Goal: Information Seeking & Learning: Compare options

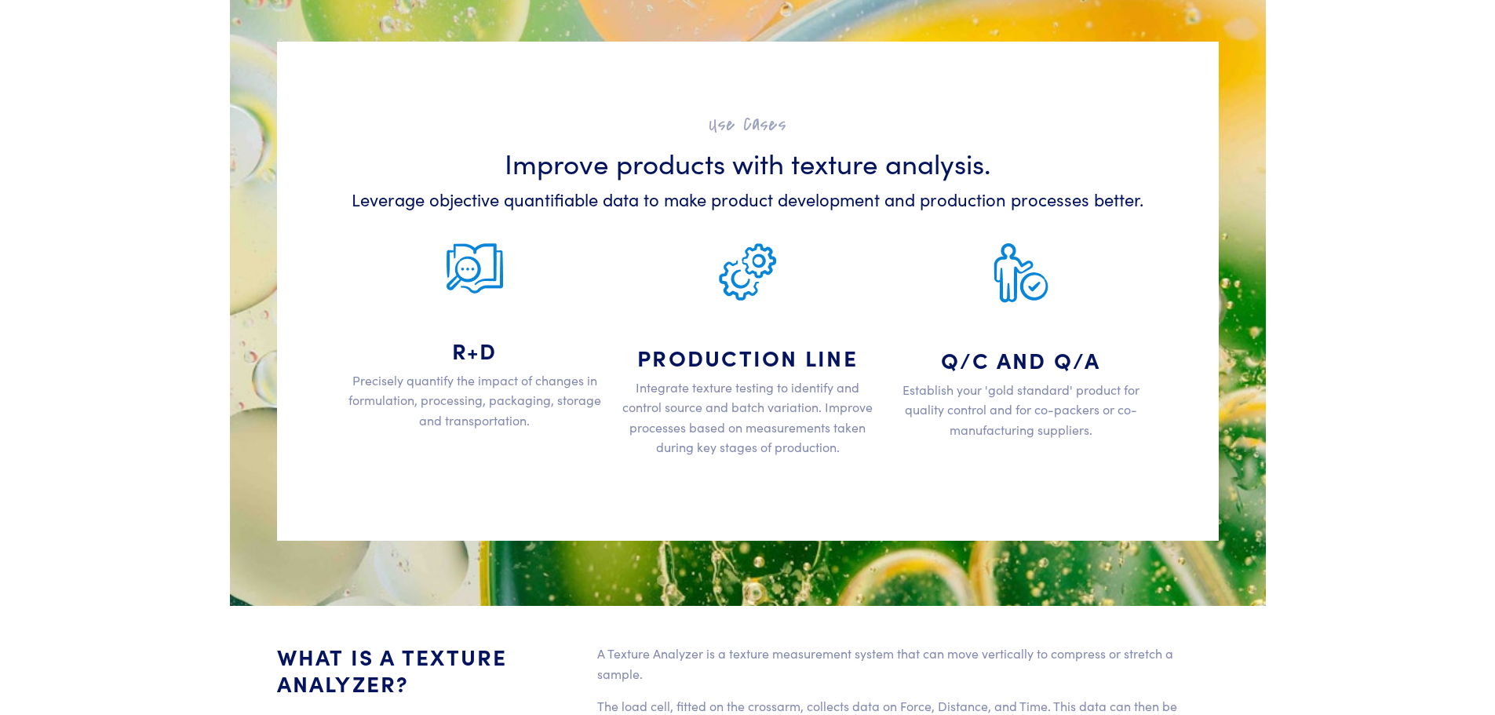
scroll to position [2432, 0]
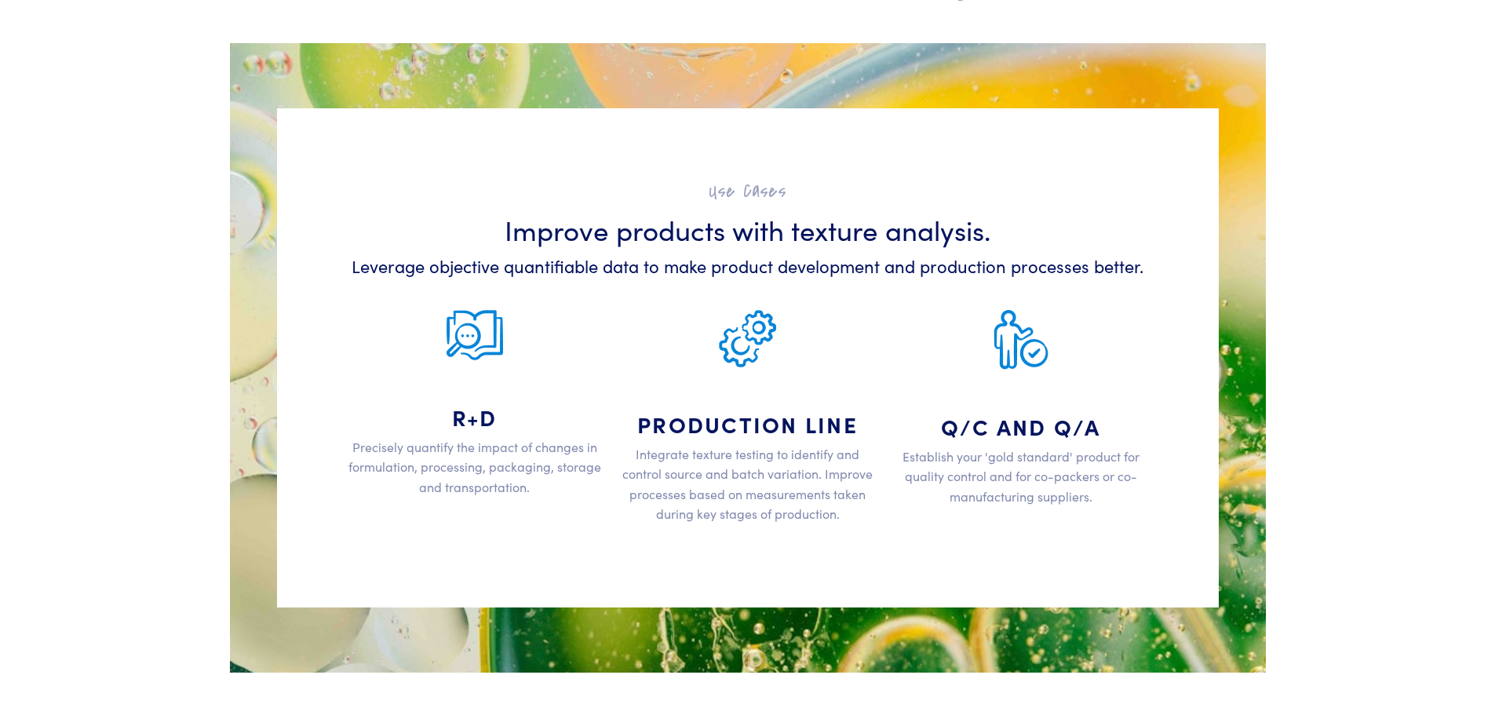
click at [996, 446] on p "Establish your 'gold standard' product for quality control and for co-packers o…" at bounding box center [1021, 476] width 254 height 60
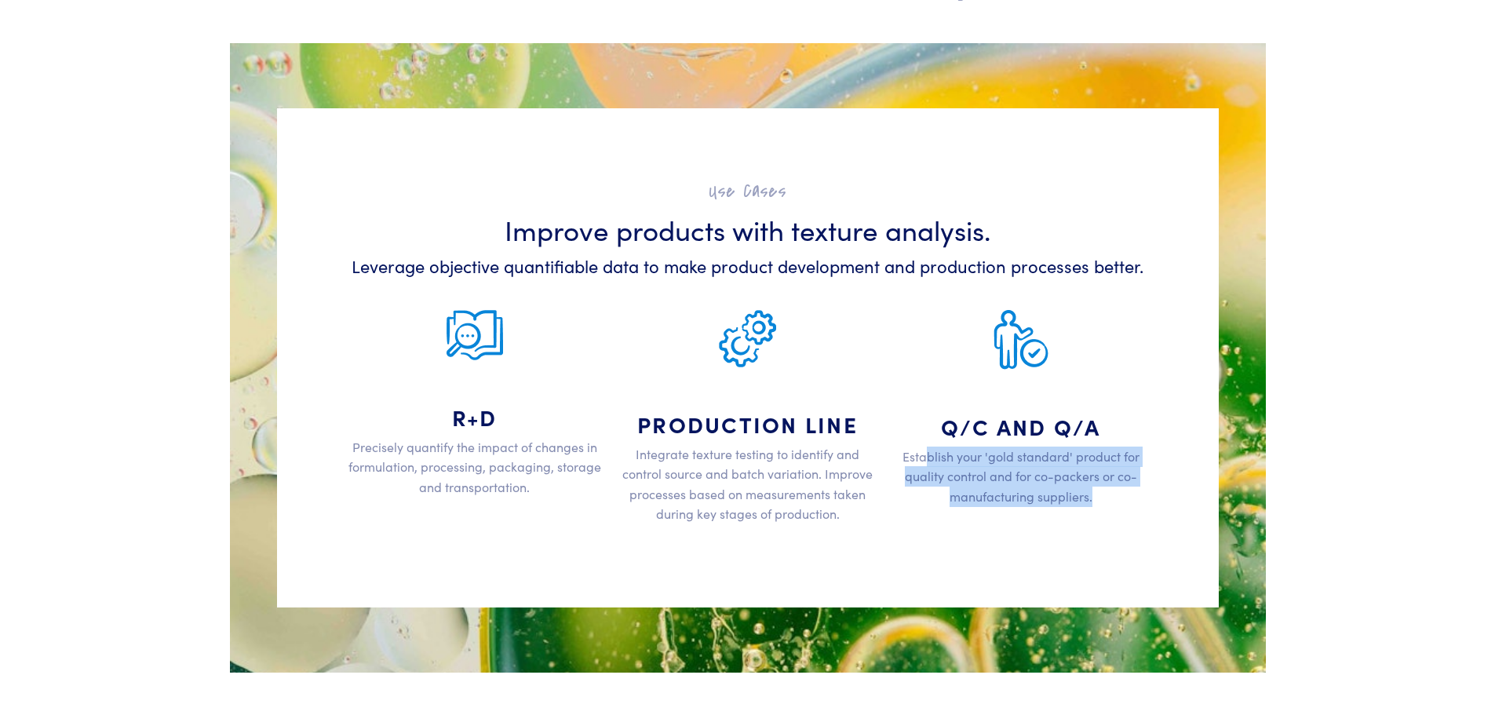
drag, startPoint x: 930, startPoint y: 461, endPoint x: 1101, endPoint y: 509, distance: 178.6
click at [1101, 509] on div "Q/C and Q/A Establish your 'gold standard' product for quality control and for …" at bounding box center [1020, 411] width 273 height 252
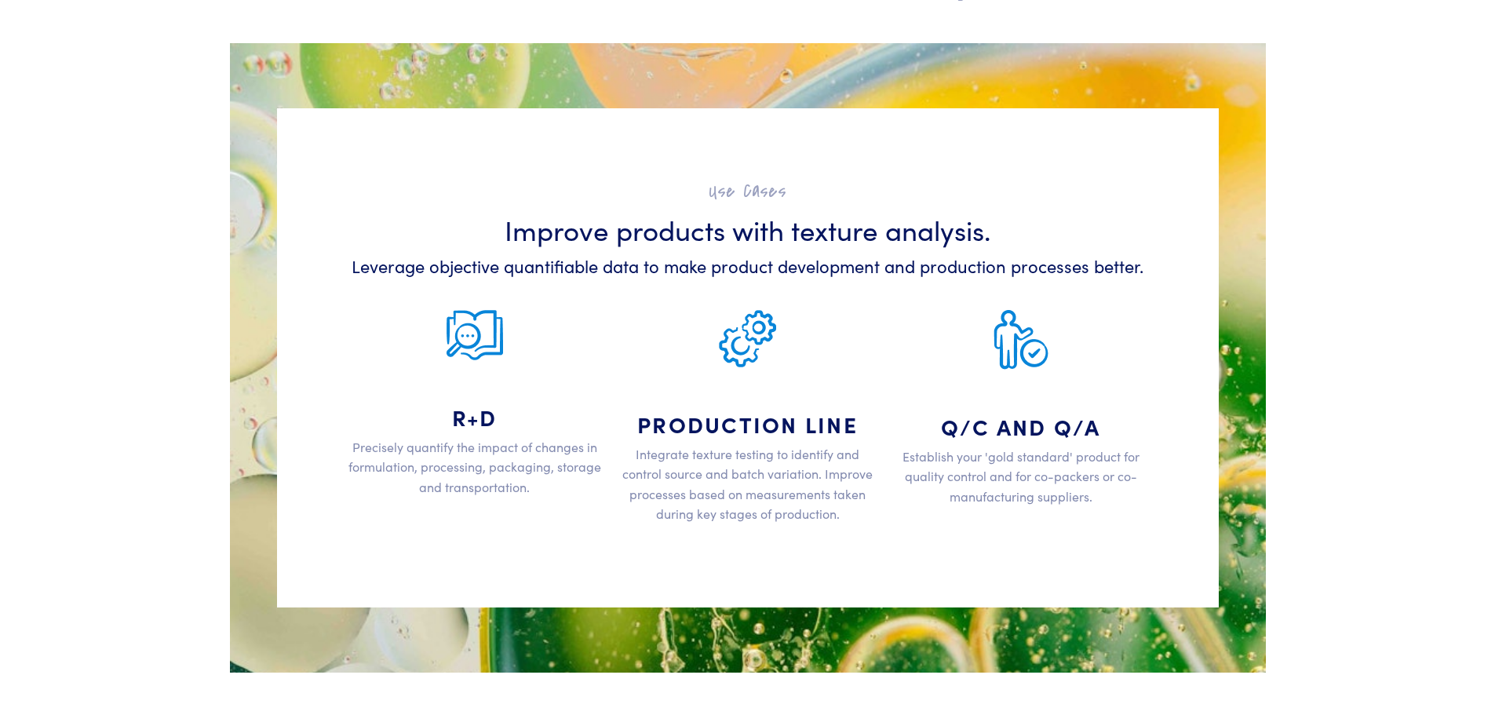
click at [1003, 416] on h4 "Q/C and Q/A" at bounding box center [1021, 426] width 254 height 27
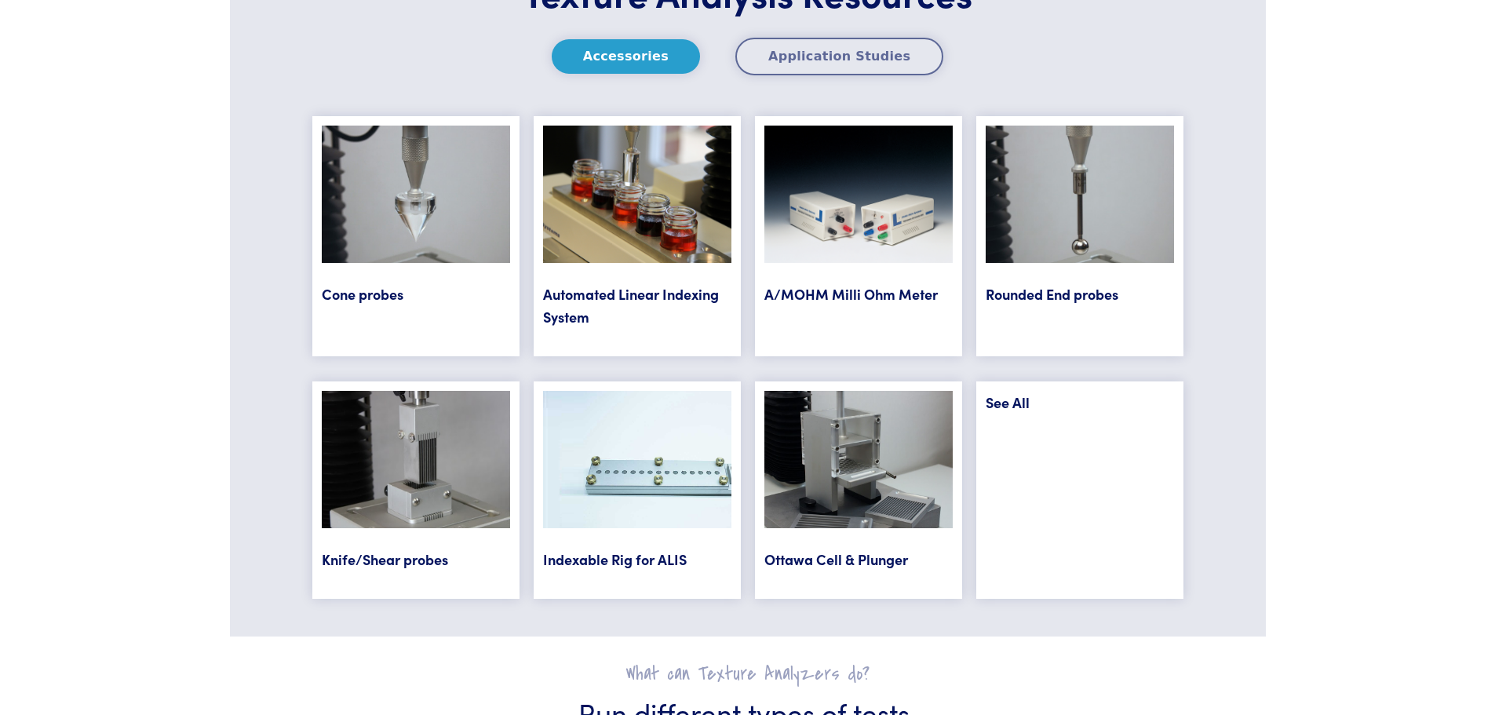
scroll to position [6355, 0]
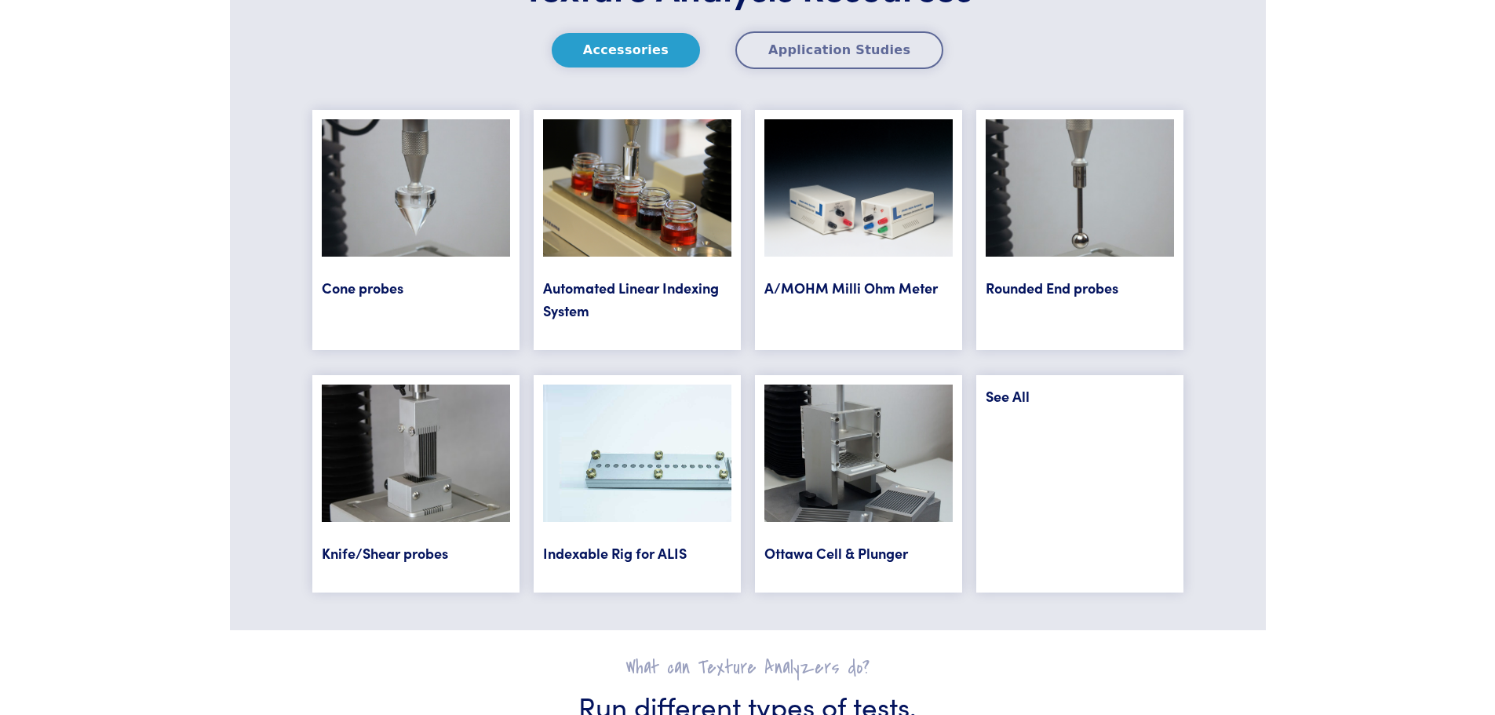
click at [404, 552] on link "Knife/Shear probes" at bounding box center [385, 553] width 126 height 20
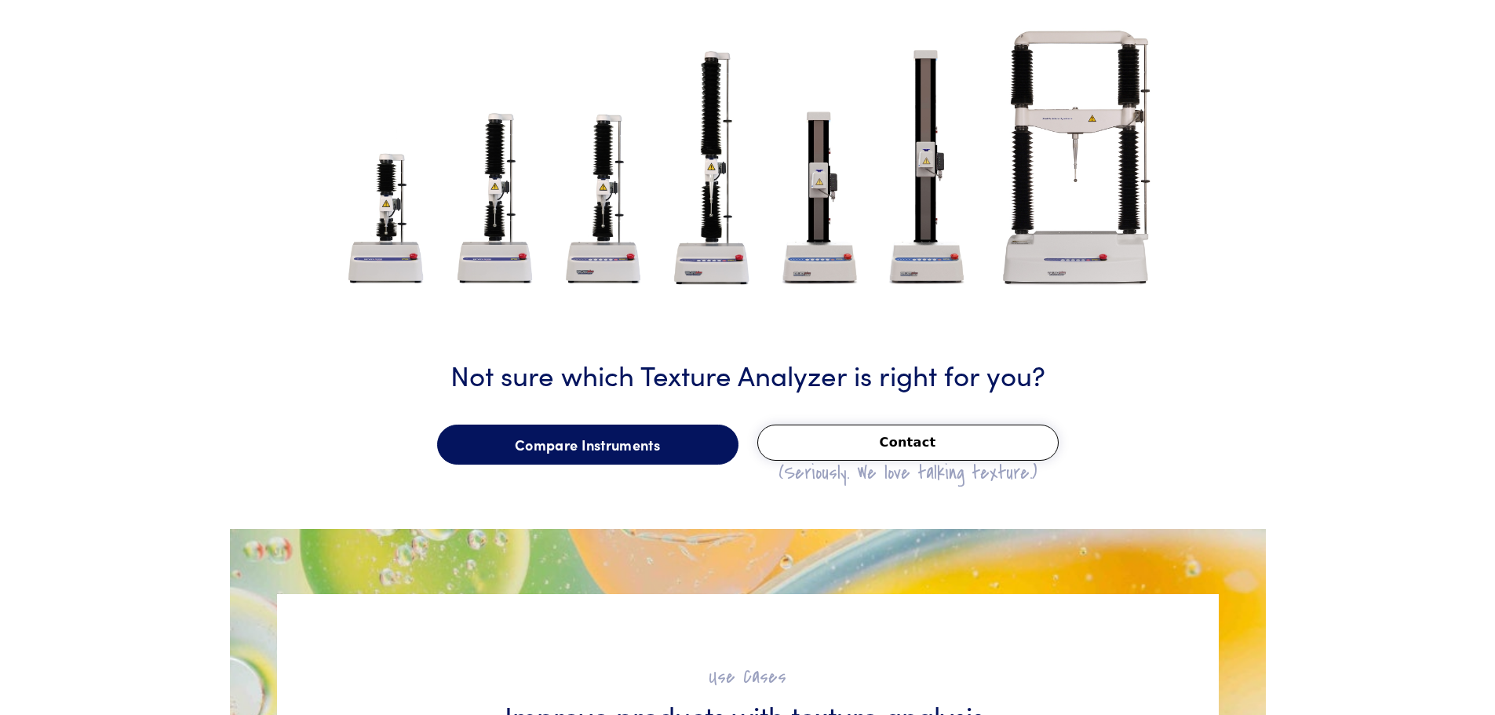
scroll to position [1886, 0]
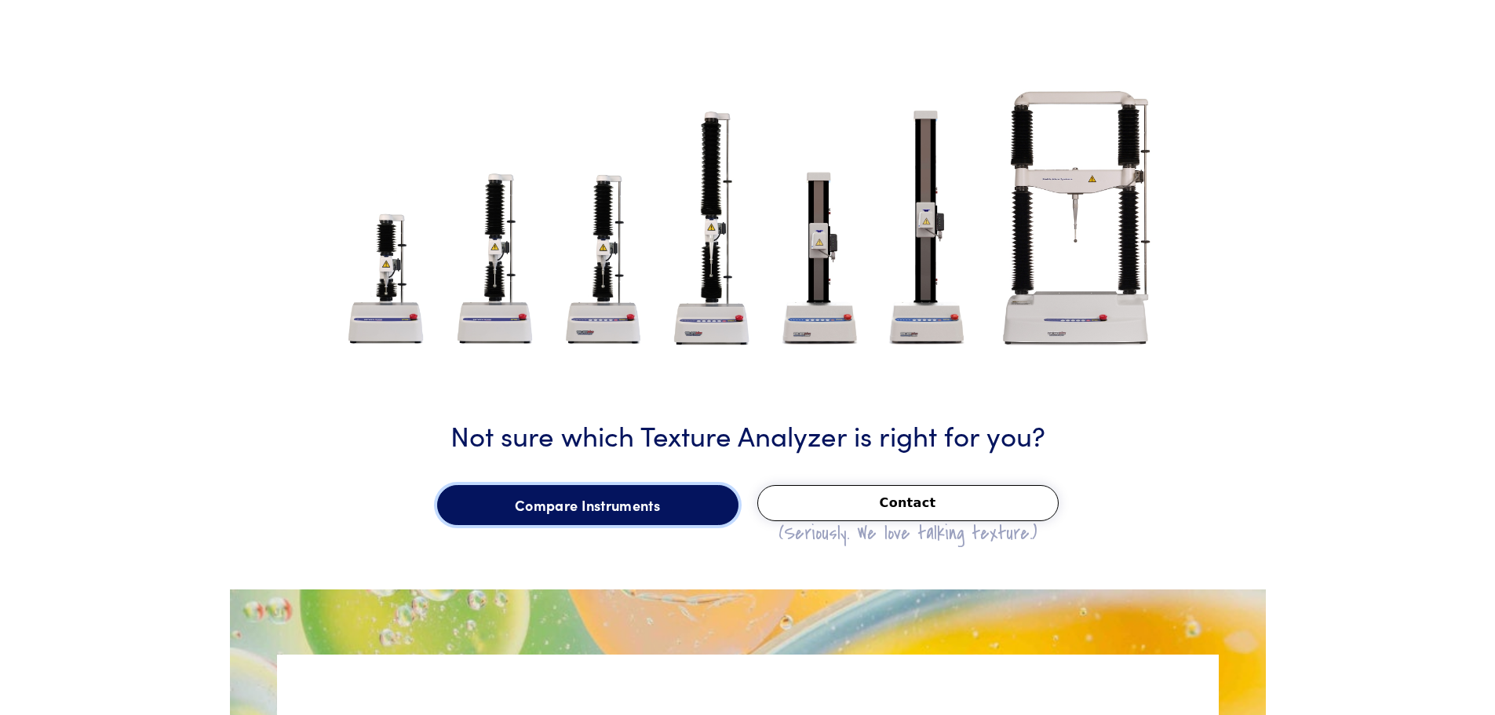
click at [663, 511] on link "Compare Instruments" at bounding box center [587, 505] width 301 height 41
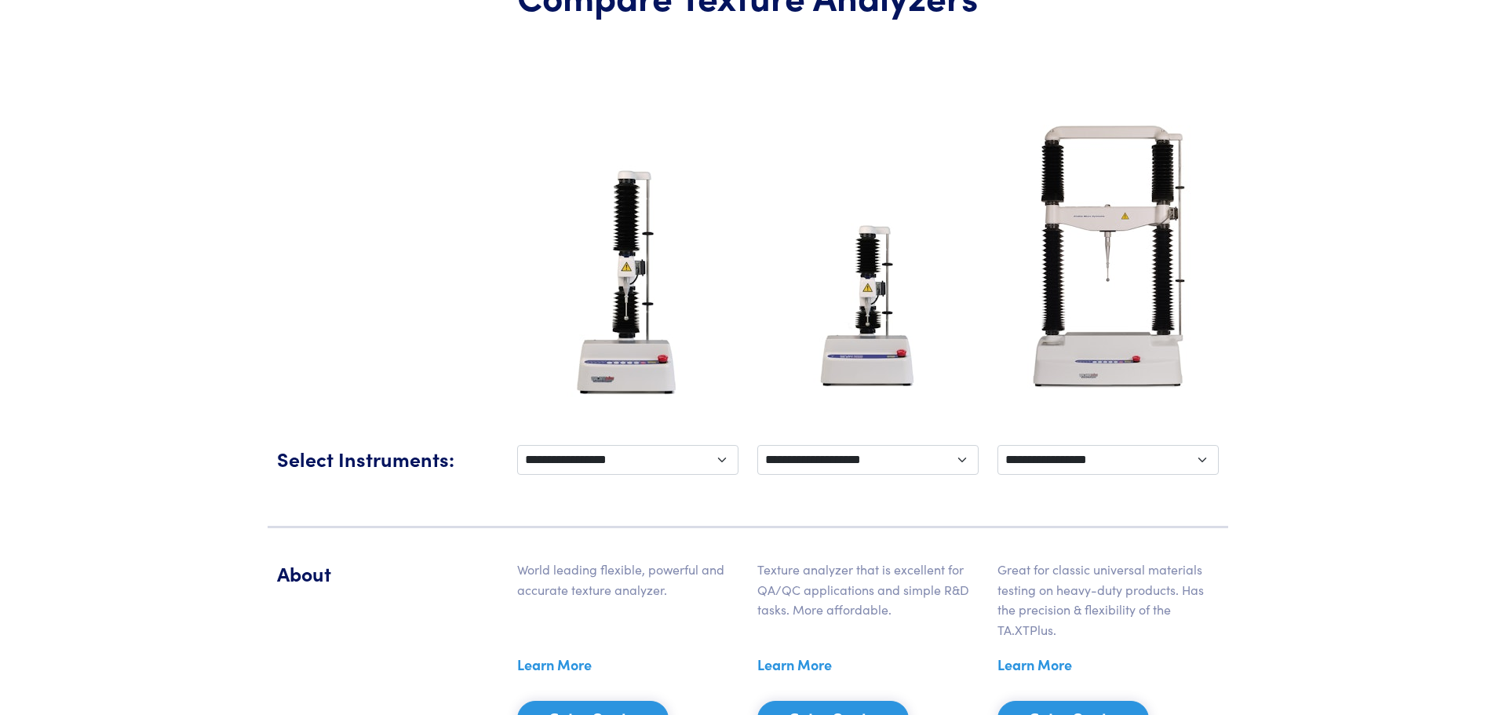
scroll to position [235, 0]
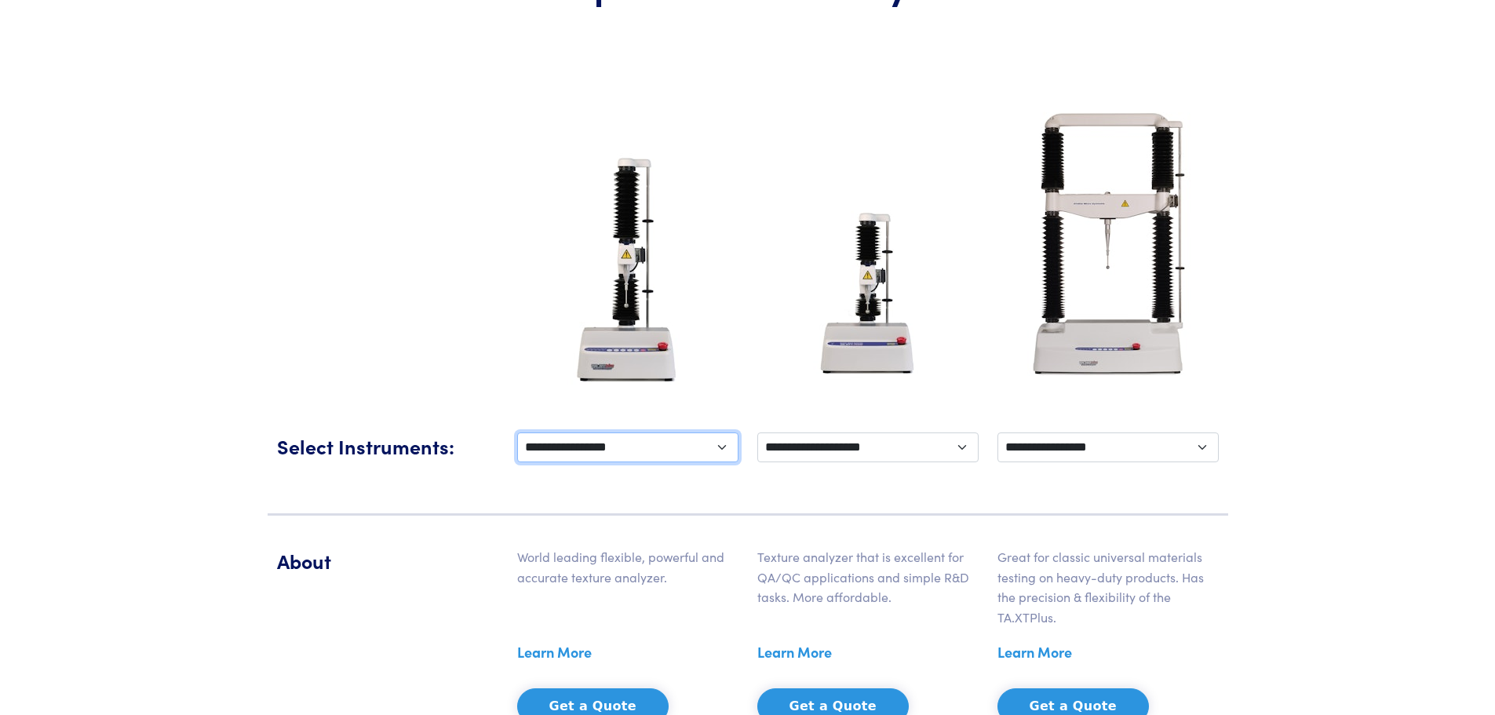
click at [694, 457] on select "**********" at bounding box center [627, 447] width 221 height 30
click at [694, 459] on select "**********" at bounding box center [627, 447] width 221 height 30
click at [694, 457] on select "**********" at bounding box center [627, 447] width 221 height 30
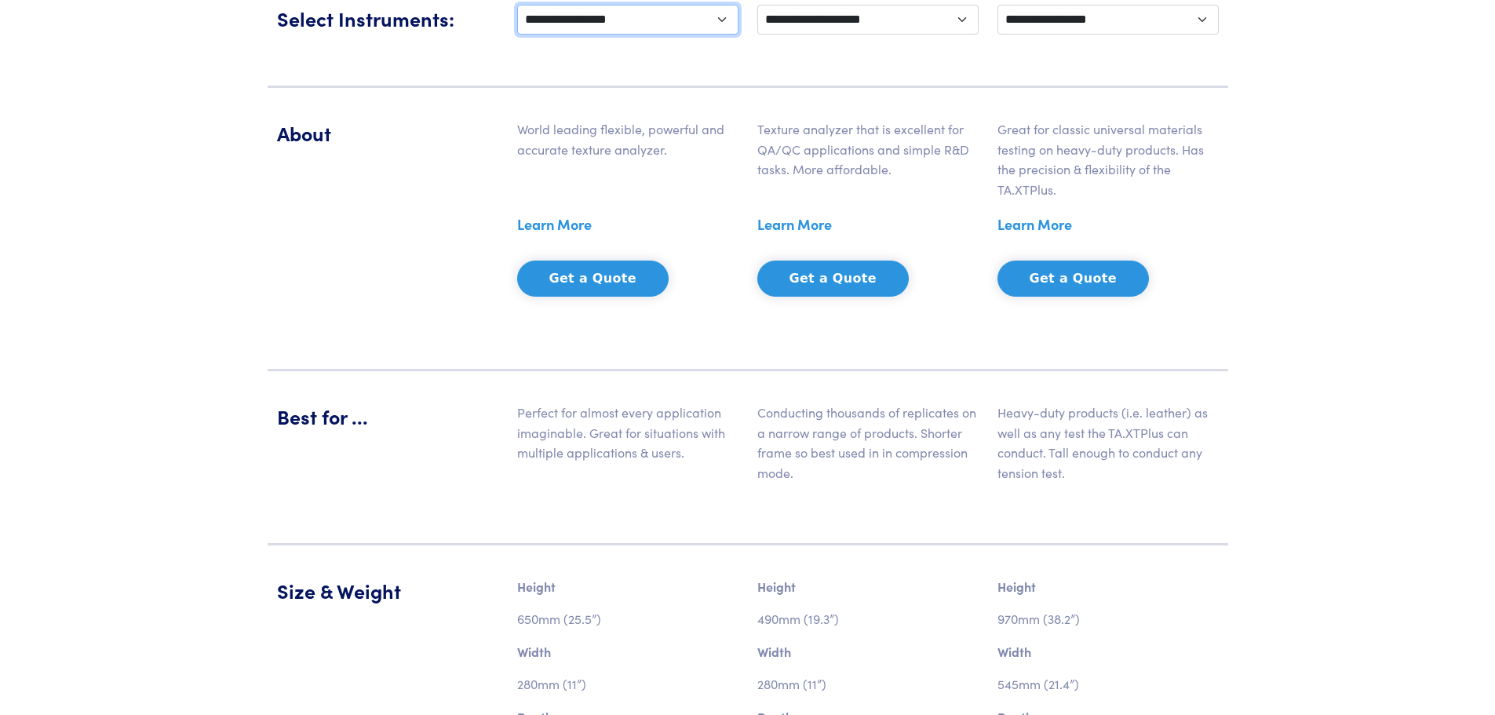
scroll to position [706, 0]
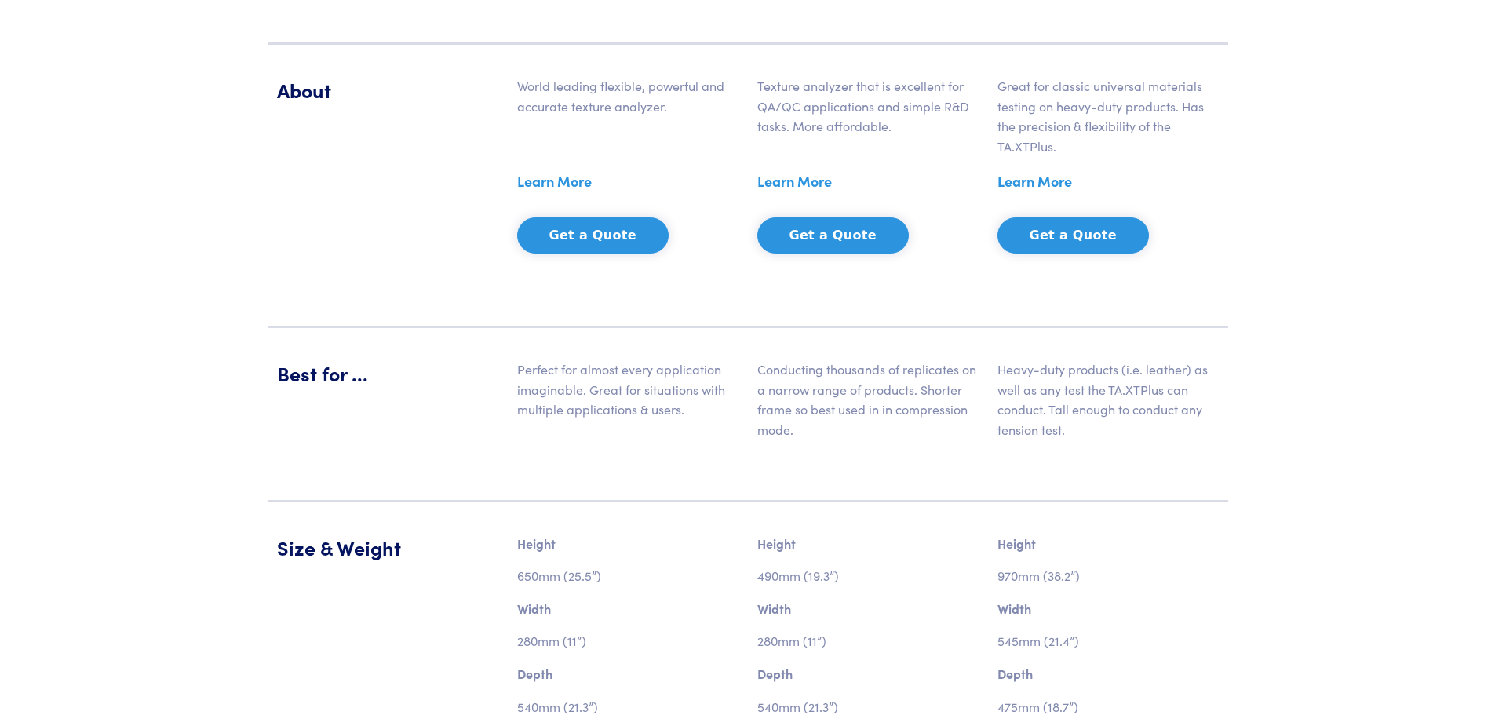
click at [581, 185] on link "Learn More" at bounding box center [554, 181] width 75 height 24
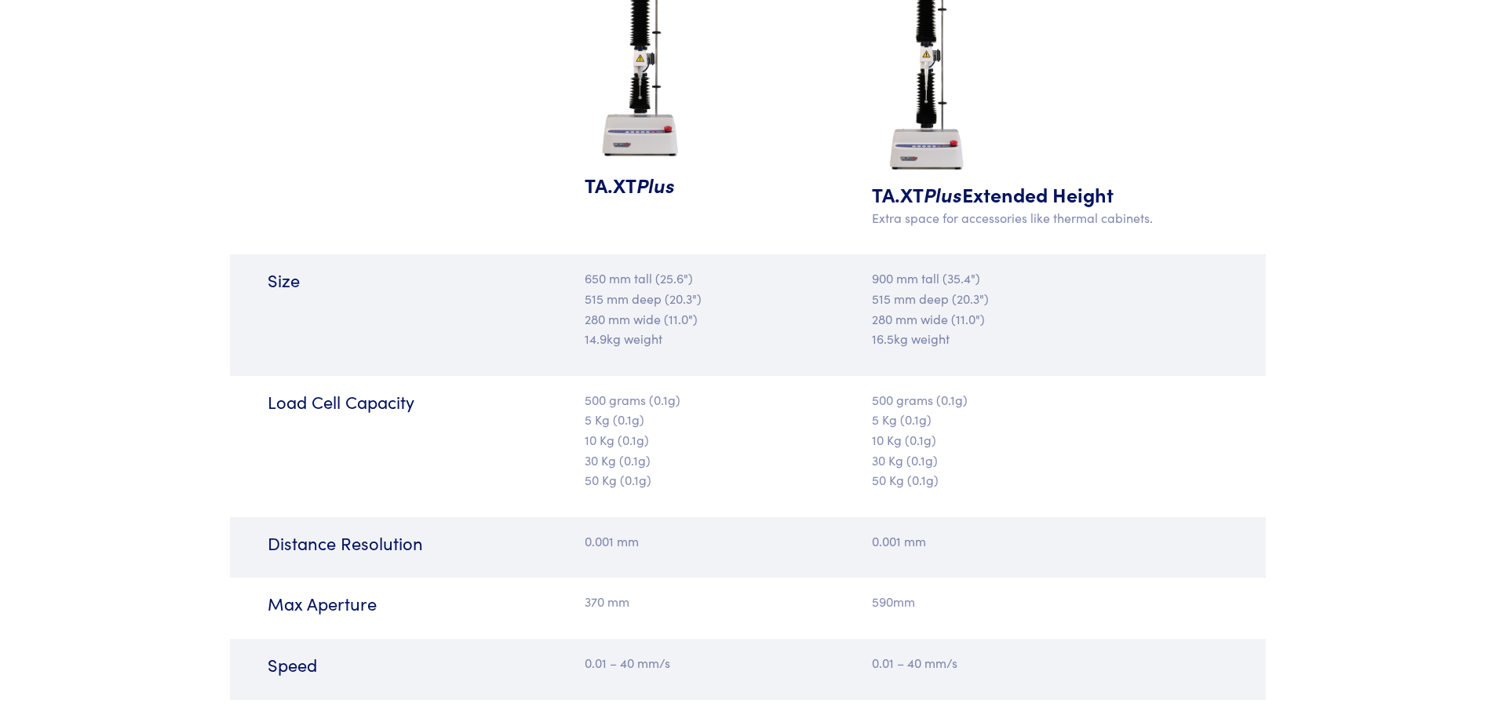
scroll to position [1569, 0]
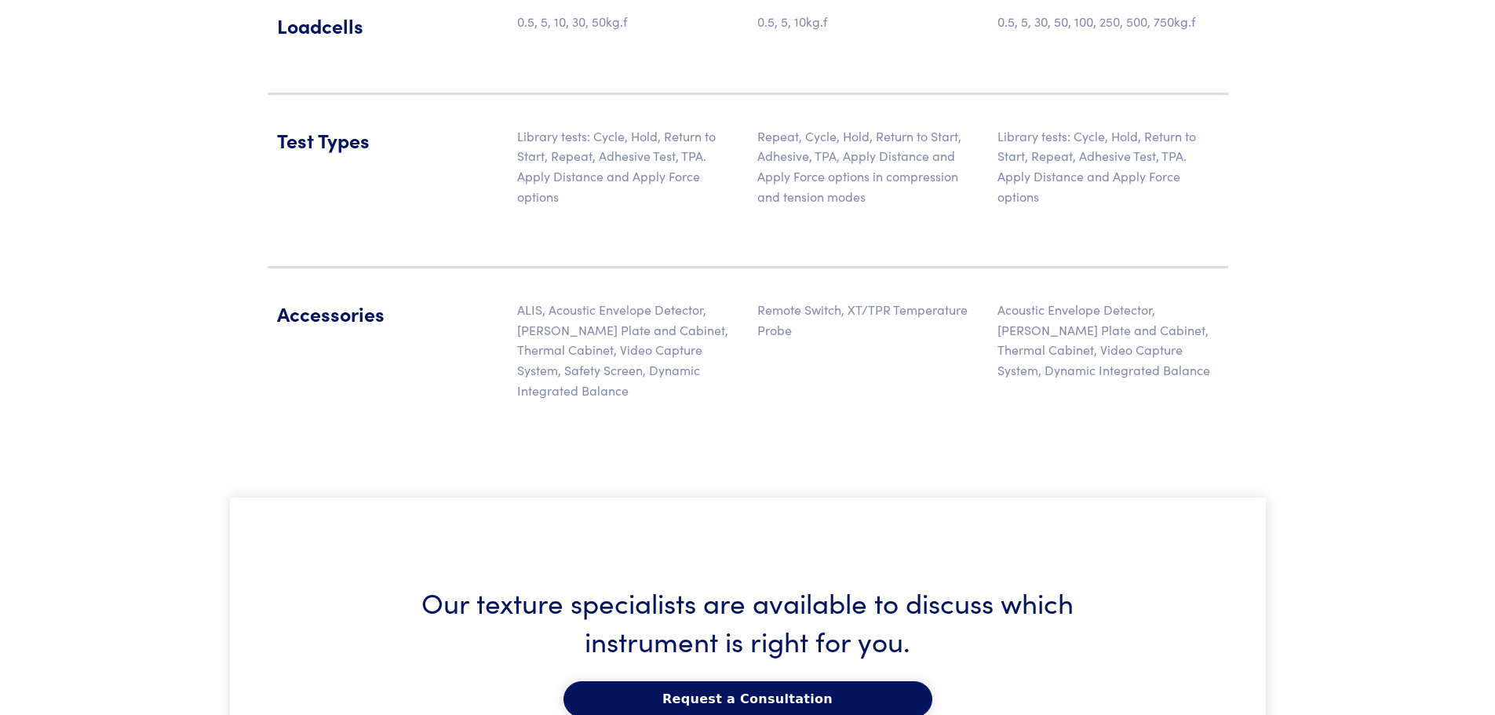
scroll to position [2197, 0]
